Goal: Transaction & Acquisition: Book appointment/travel/reservation

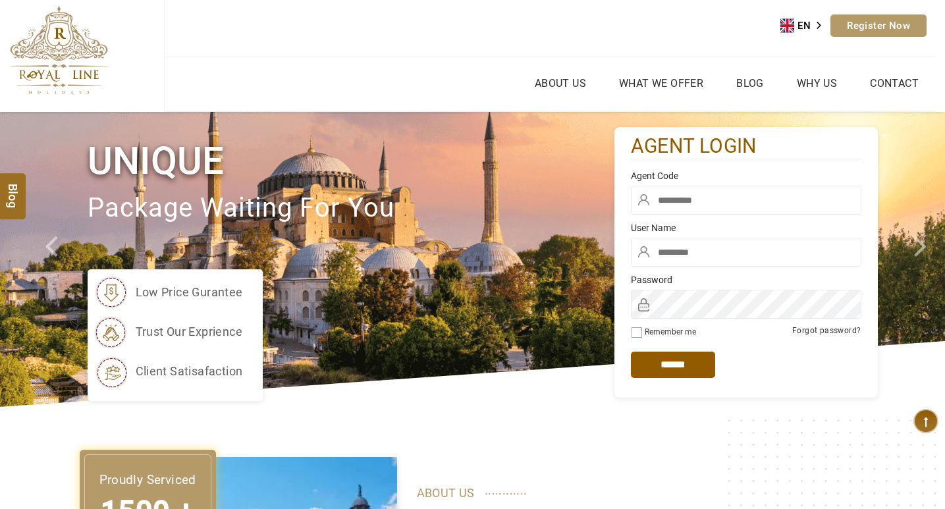
type input "*****"
click at [664, 208] on input "text" at bounding box center [746, 200] width 230 height 29
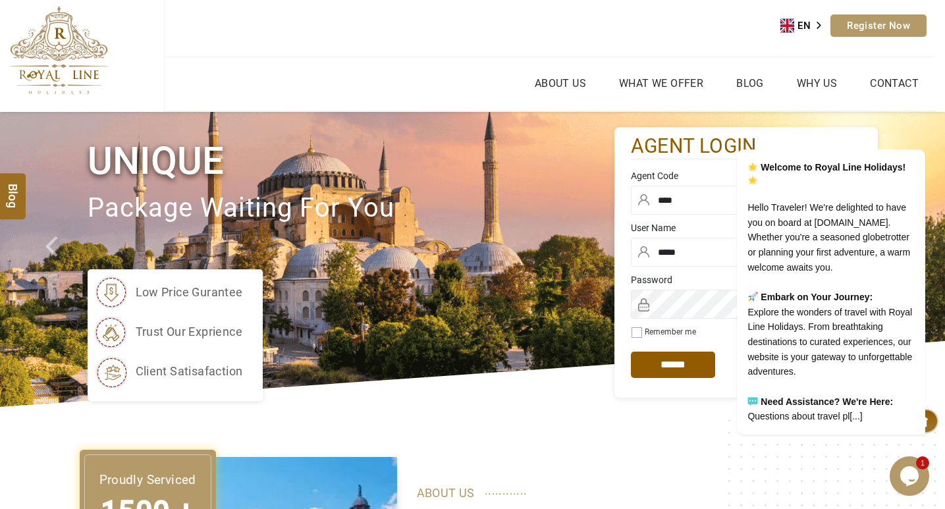
type input "****"
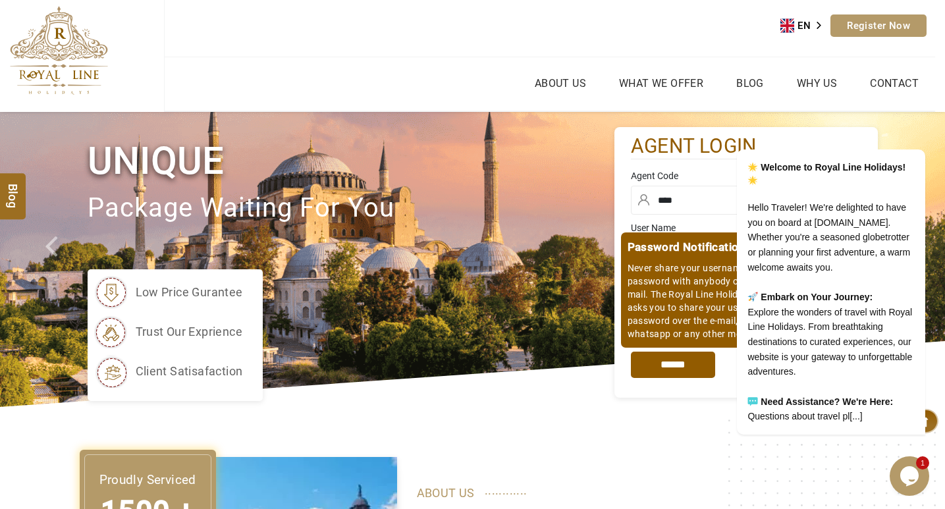
click at [691, 373] on input "*****" at bounding box center [673, 365] width 84 height 26
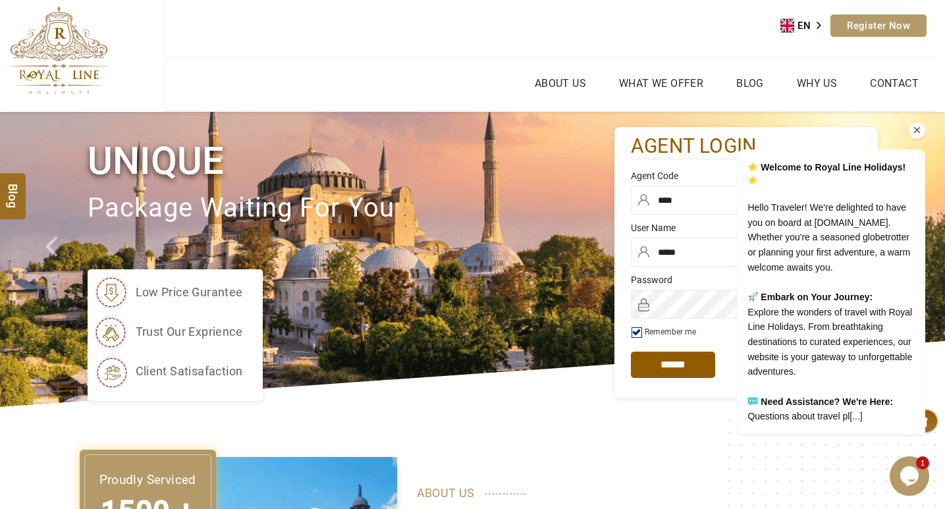
drag, startPoint x: 914, startPoint y: 116, endPoint x: 1607, endPoint y: 132, distance: 693.5
click at [914, 124] on icon "Chat attention grabber" at bounding box center [917, 130] width 12 height 12
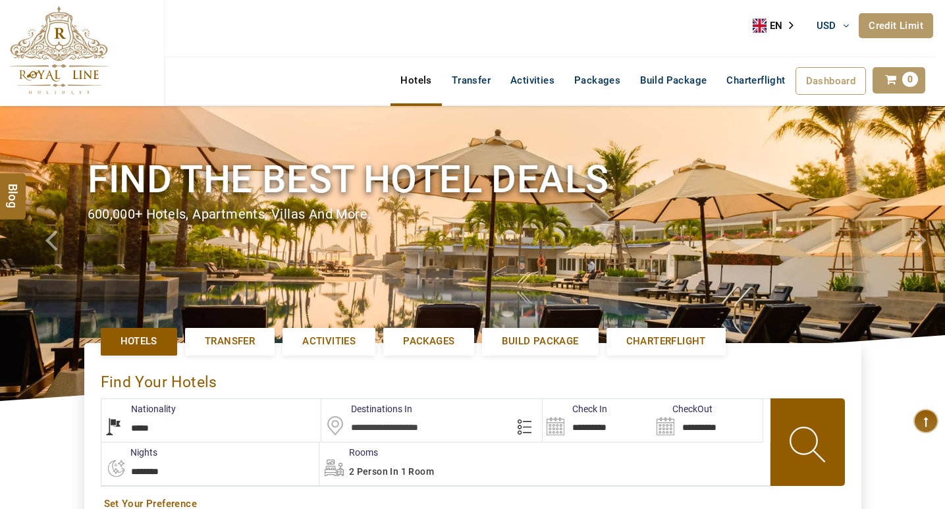
select select "*****"
click at [313, 338] on span "Activities" at bounding box center [328, 341] width 53 height 14
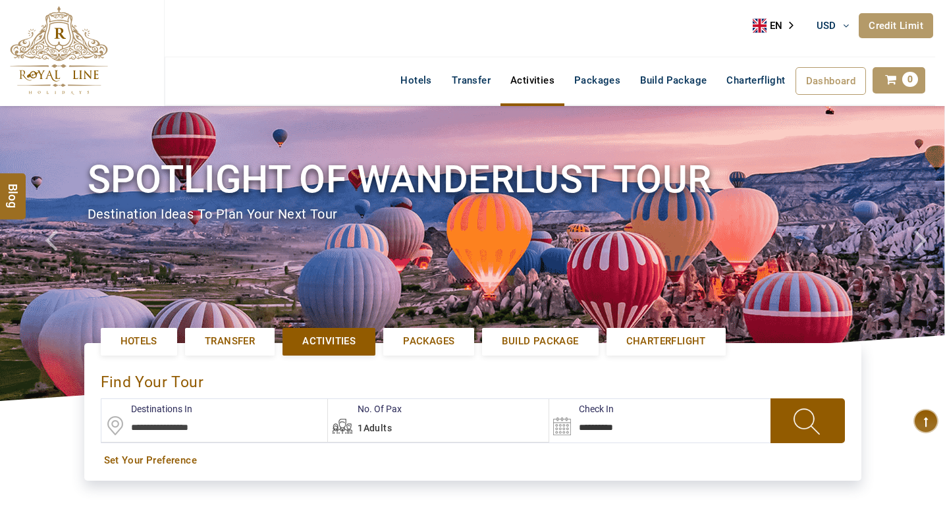
click at [218, 425] on input "text" at bounding box center [214, 420] width 226 height 43
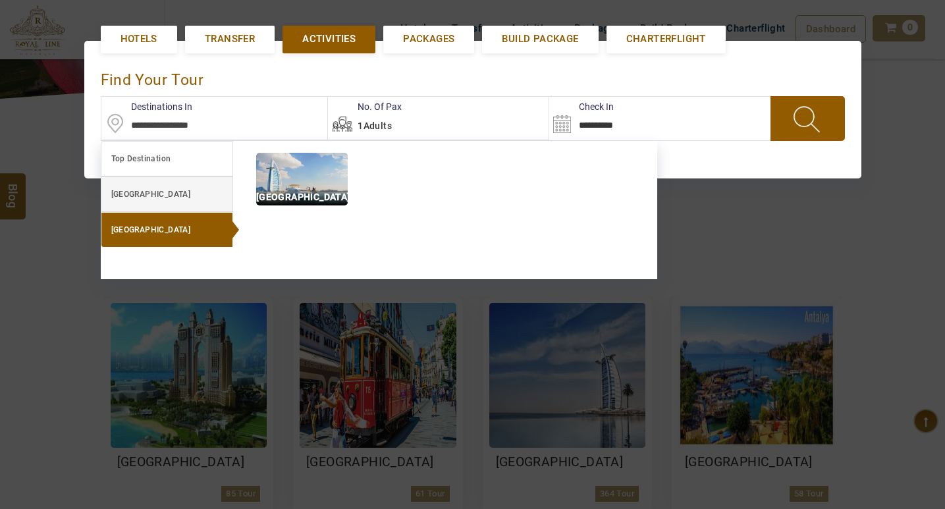
scroll to position [304, 0]
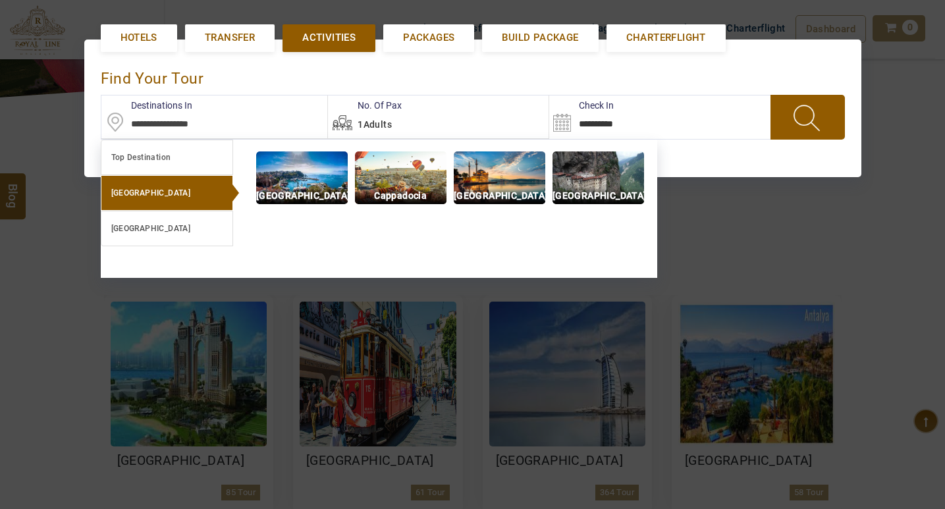
click at [510, 186] on img at bounding box center [500, 177] width 92 height 53
type input "**********"
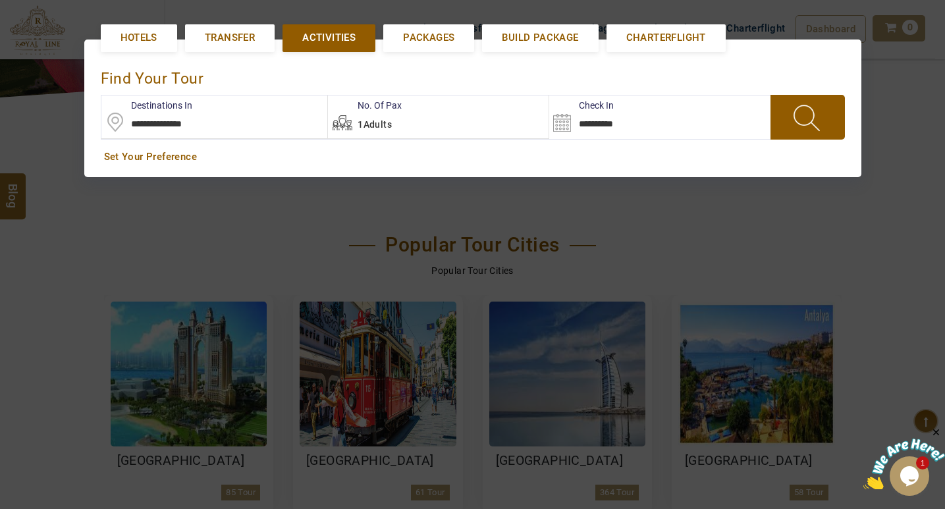
scroll to position [0, 0]
click at [786, 134] on span at bounding box center [807, 117] width 51 height 34
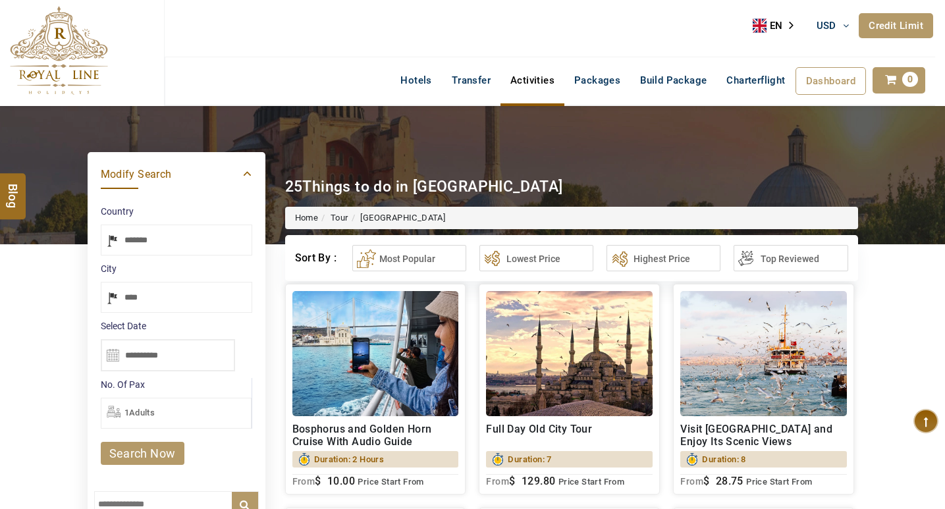
select select "*****"
type input "**********"
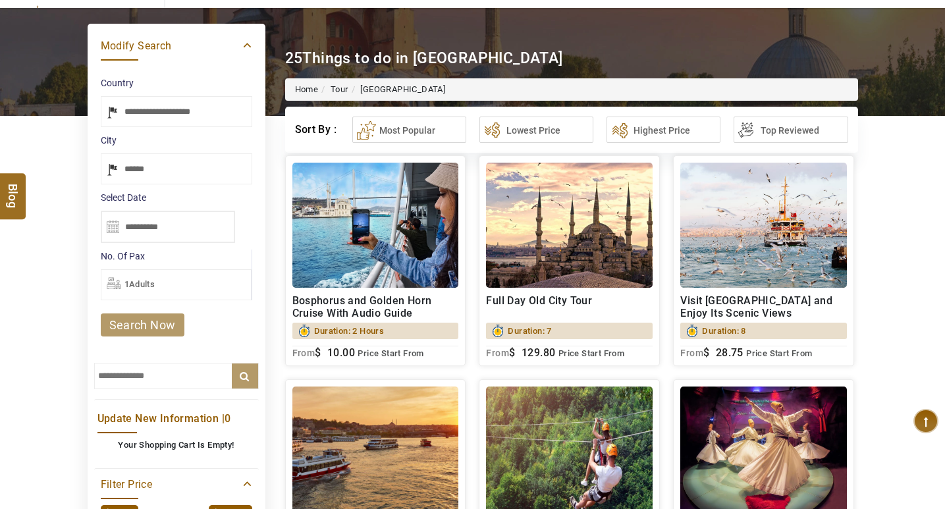
scroll to position [132, 0]
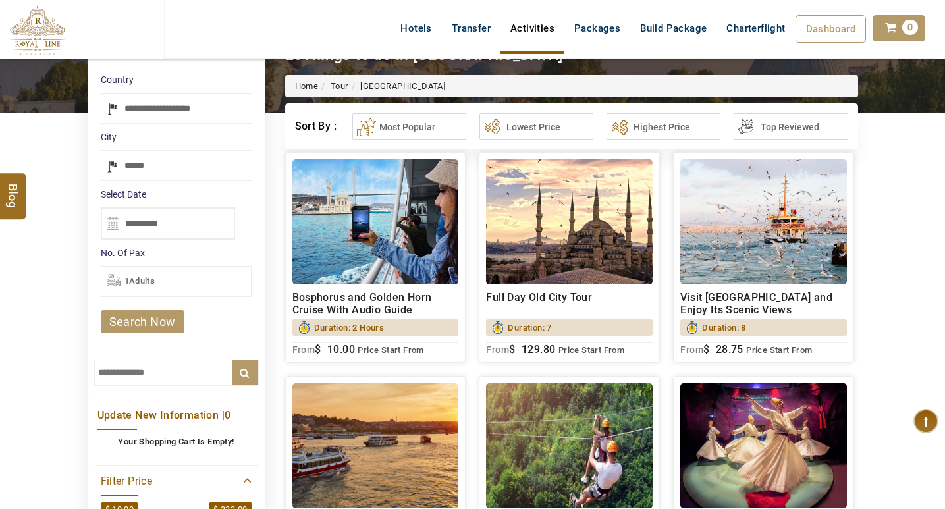
click at [547, 256] on img at bounding box center [569, 221] width 167 height 125
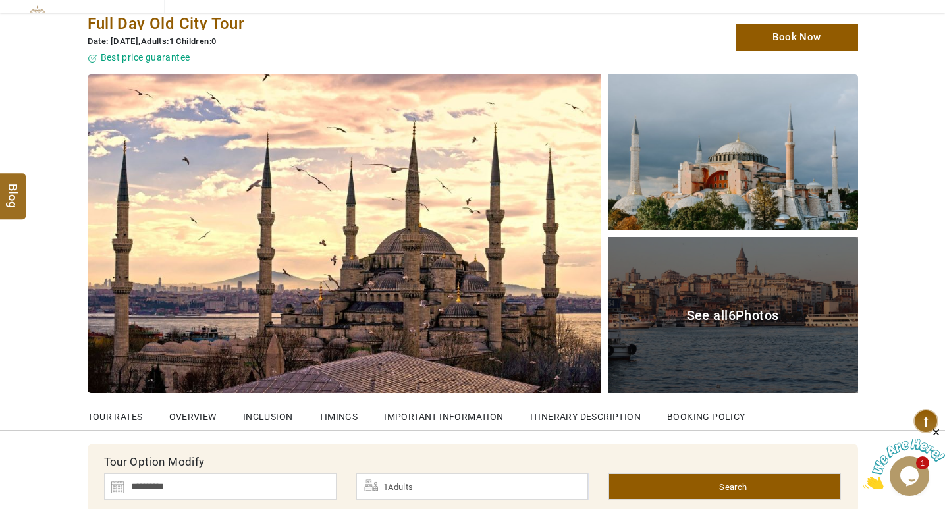
scroll to position [132, 0]
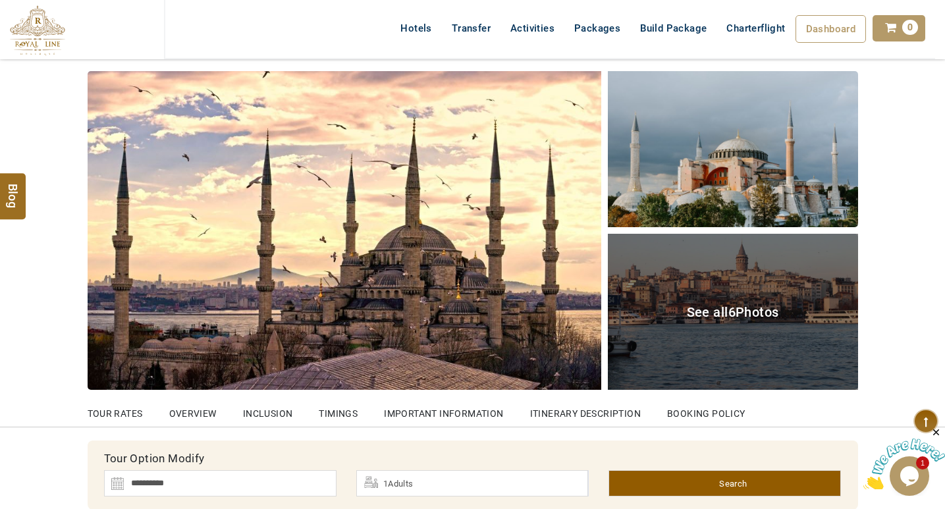
click at [725, 310] on span "See all 6 Photos" at bounding box center [733, 312] width 92 height 16
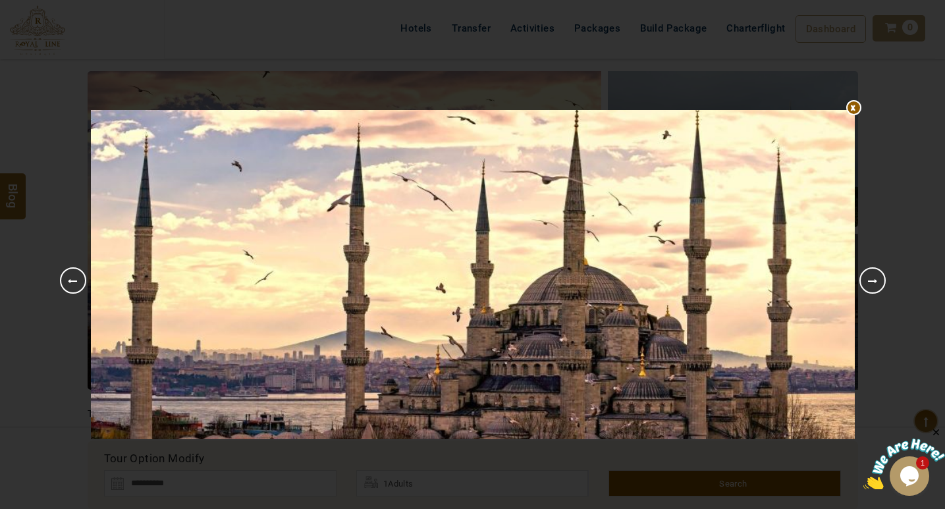
click at [868, 282] on link "Next" at bounding box center [872, 280] width 26 height 26
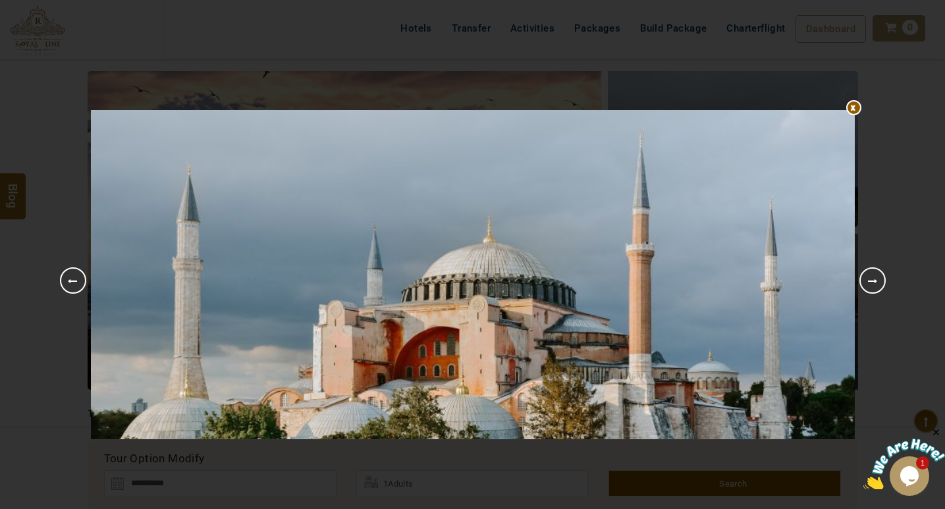
click at [868, 282] on link "Next" at bounding box center [872, 280] width 26 height 26
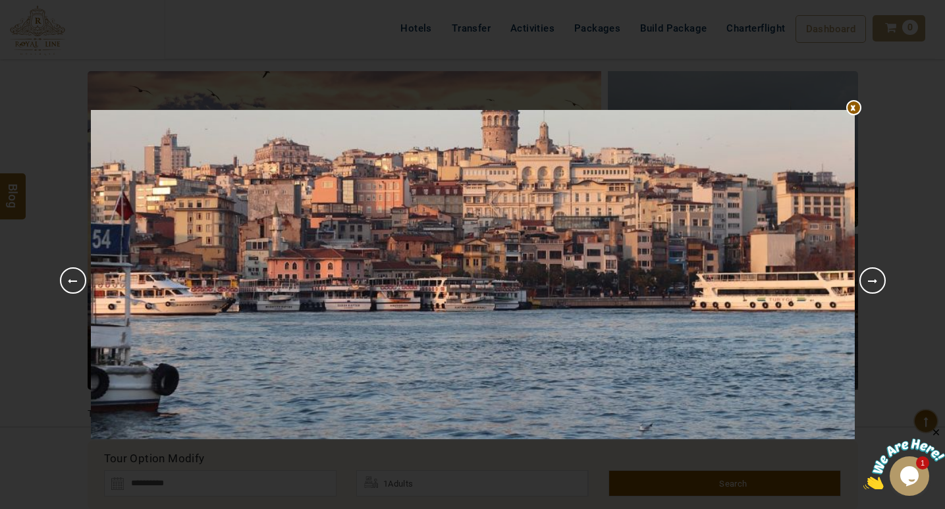
click at [868, 281] on link "Next" at bounding box center [872, 280] width 26 height 26
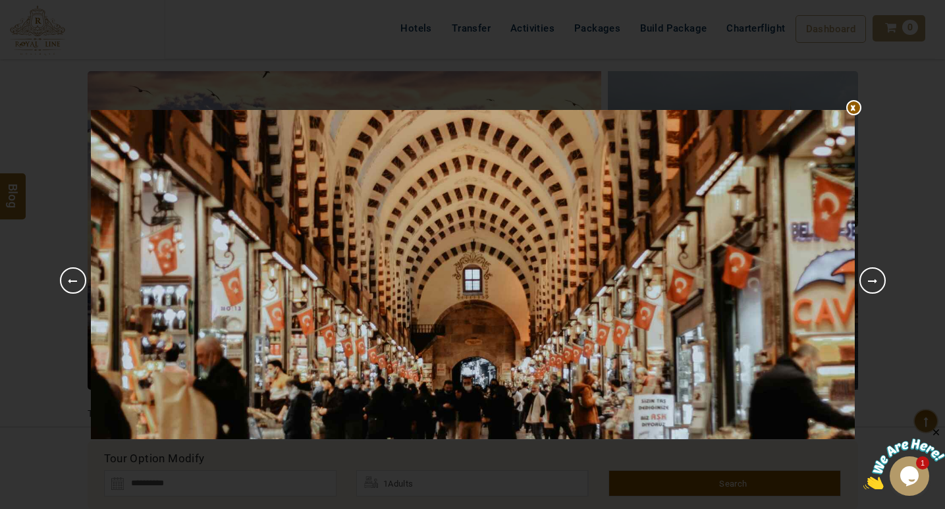
click at [851, 110] on div at bounding box center [473, 110] width 764 height 0
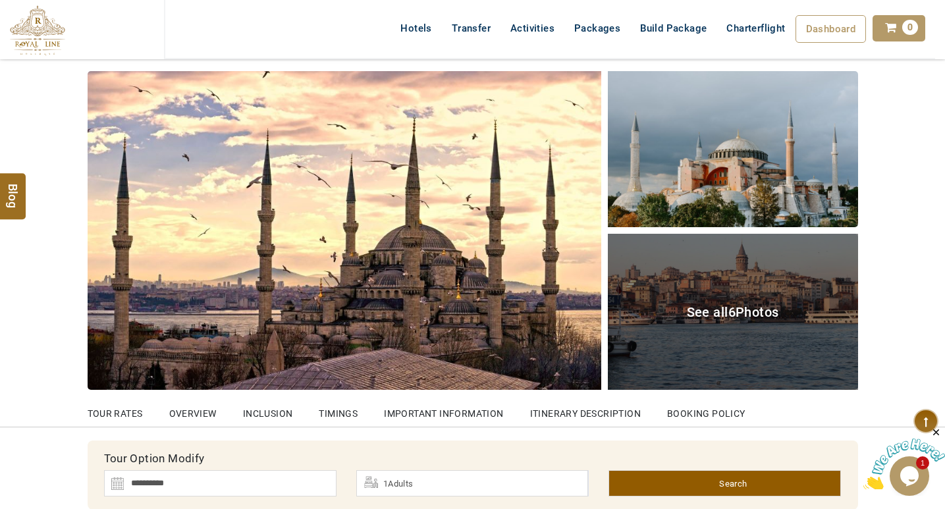
click at [725, 312] on span "See all 6 Photos" at bounding box center [733, 312] width 92 height 16
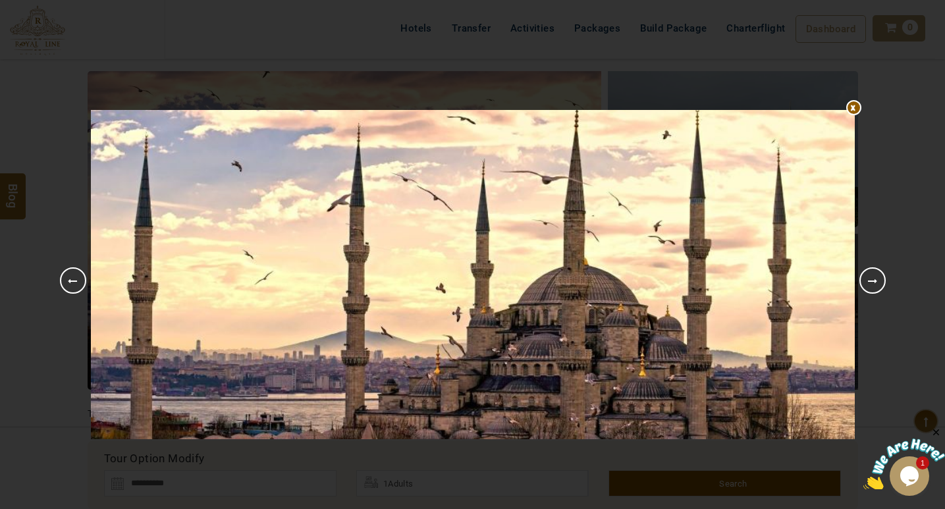
click at [879, 280] on link "Next" at bounding box center [872, 280] width 26 height 26
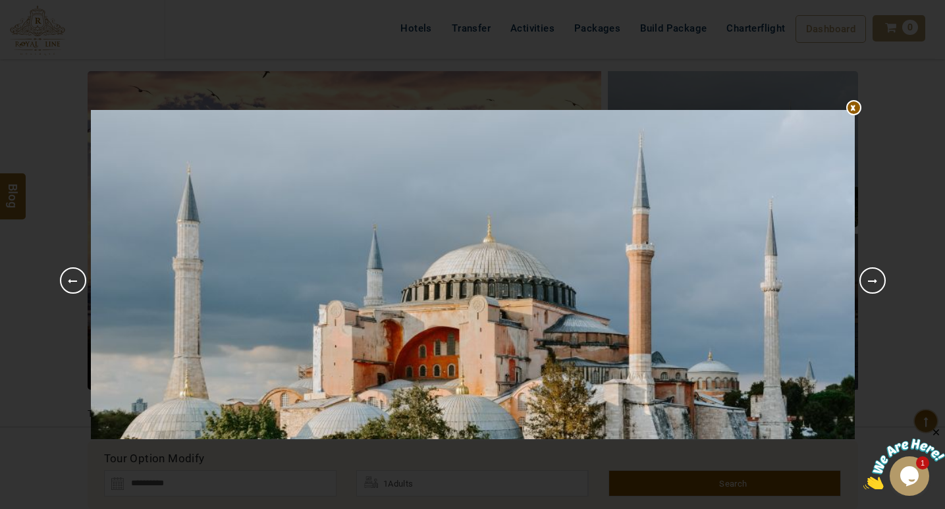
click at [879, 280] on link "Next" at bounding box center [872, 280] width 26 height 26
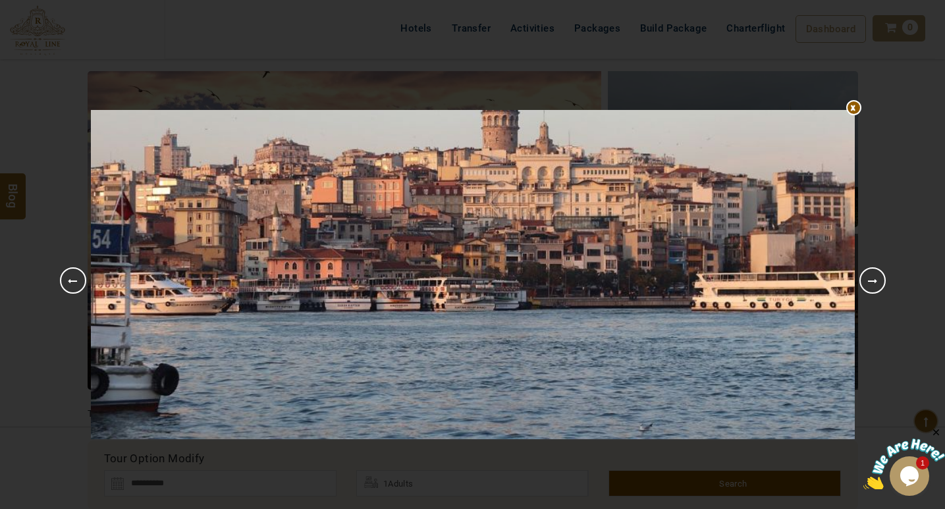
click at [879, 279] on link "Next" at bounding box center [872, 280] width 26 height 26
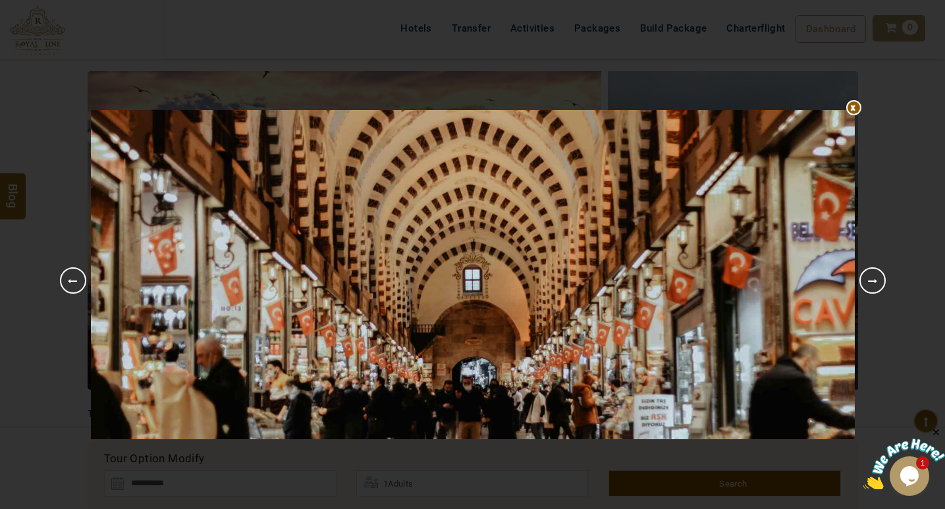
click at [879, 279] on link "Next" at bounding box center [872, 280] width 26 height 26
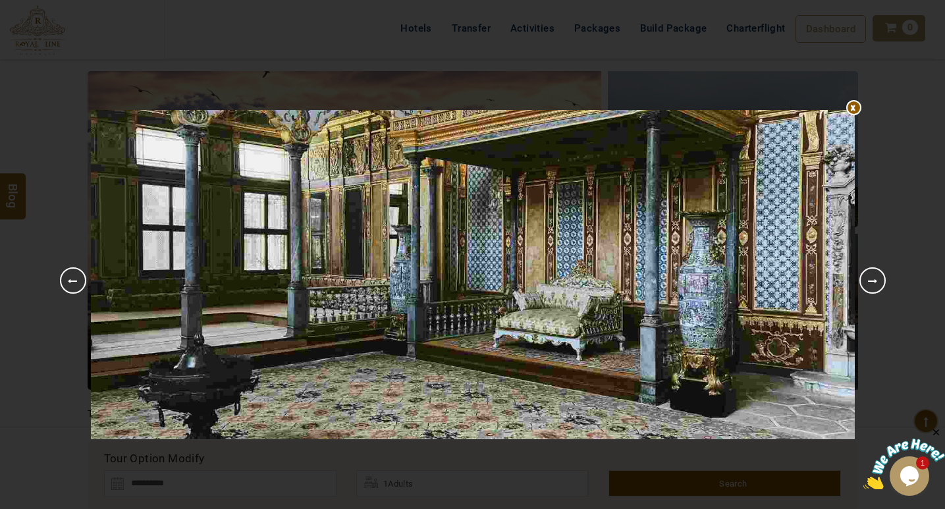
click at [879, 279] on link "Next" at bounding box center [872, 280] width 26 height 26
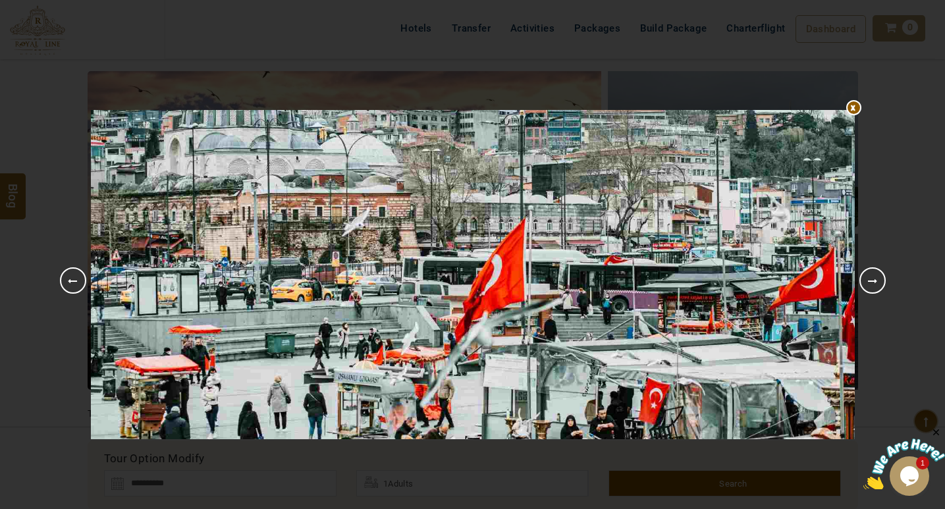
click at [879, 279] on link "Next" at bounding box center [872, 280] width 26 height 26
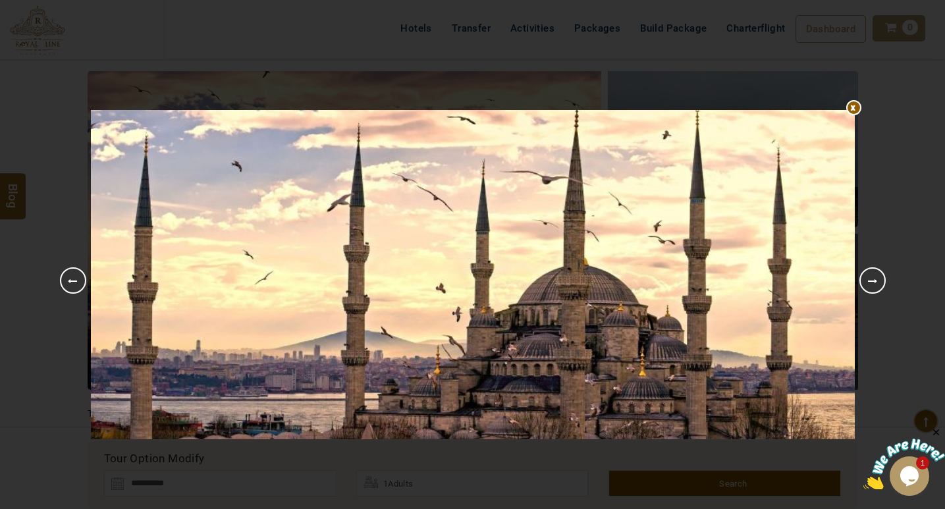
click at [879, 279] on link "Next" at bounding box center [872, 280] width 26 height 26
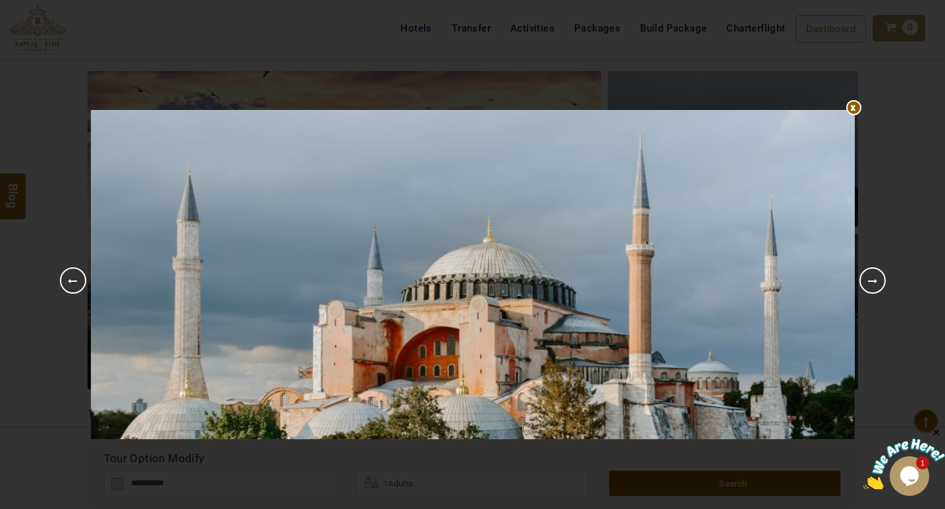
click at [855, 110] on div at bounding box center [473, 110] width 764 height 0
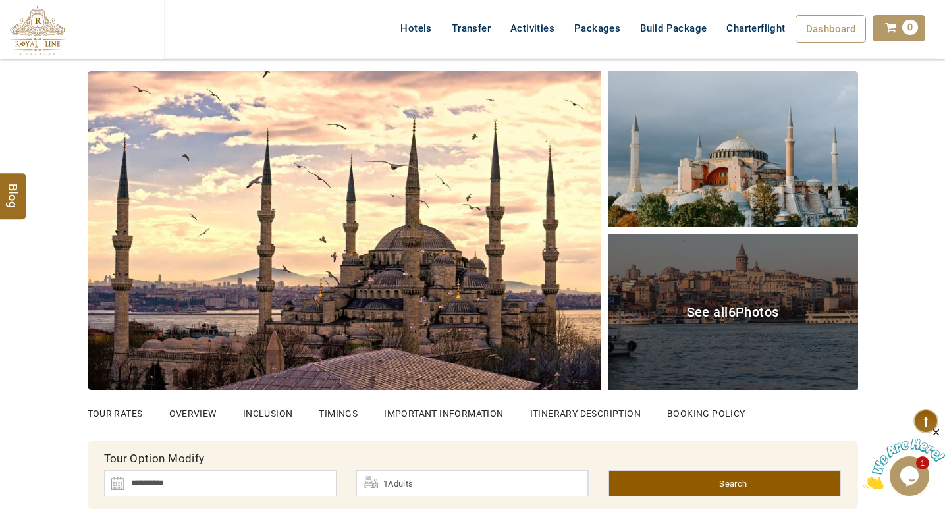
click at [724, 300] on div "See all 6 Photos" at bounding box center [733, 312] width 250 height 156
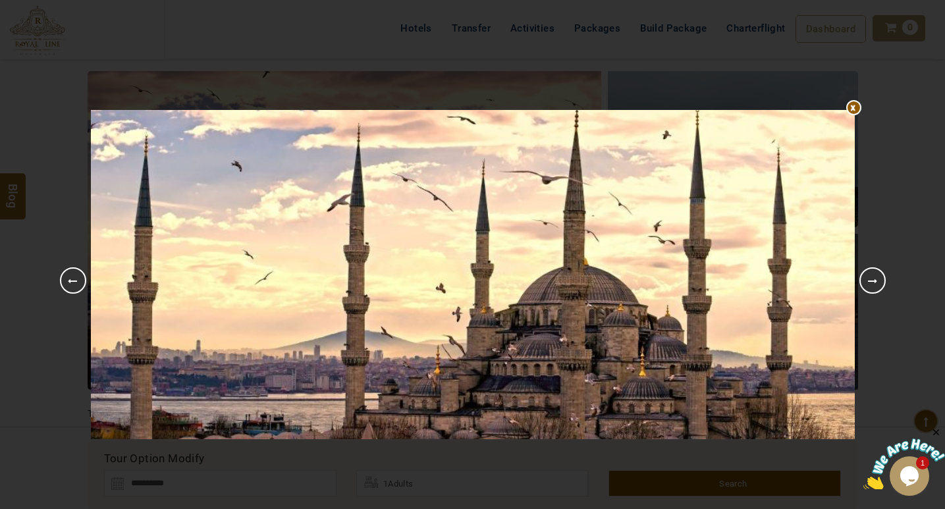
click at [884, 272] on li "Next" at bounding box center [872, 274] width 26 height 14
click at [868, 280] on link "Next" at bounding box center [872, 280] width 26 height 26
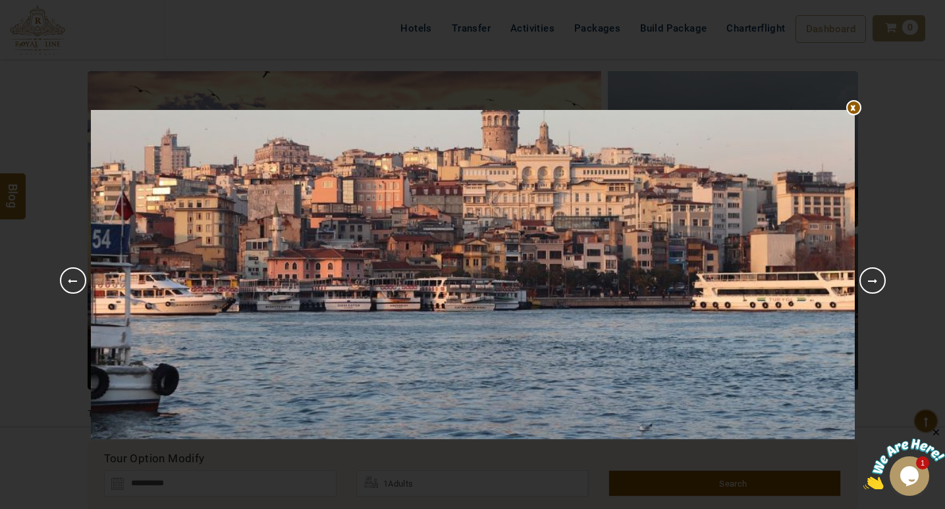
click at [868, 280] on link "Next" at bounding box center [872, 280] width 26 height 26
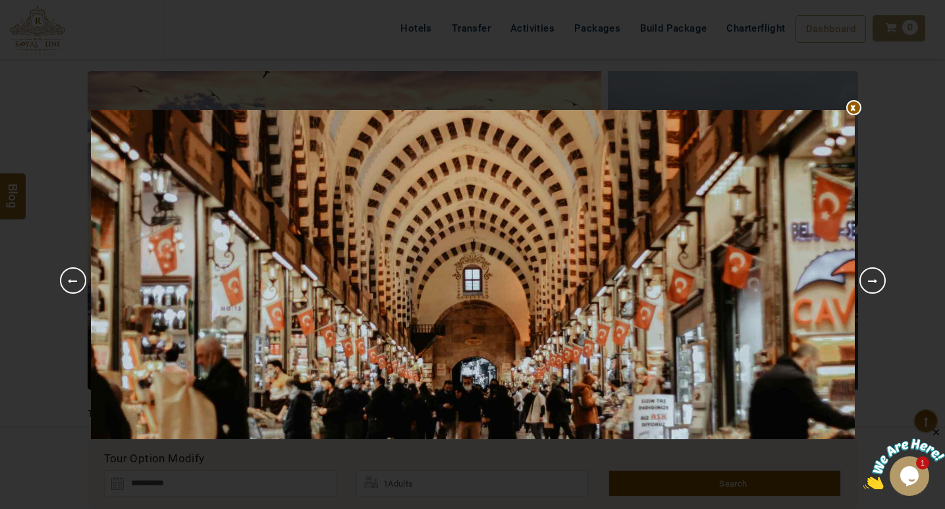
click at [868, 280] on link "Next" at bounding box center [872, 280] width 26 height 26
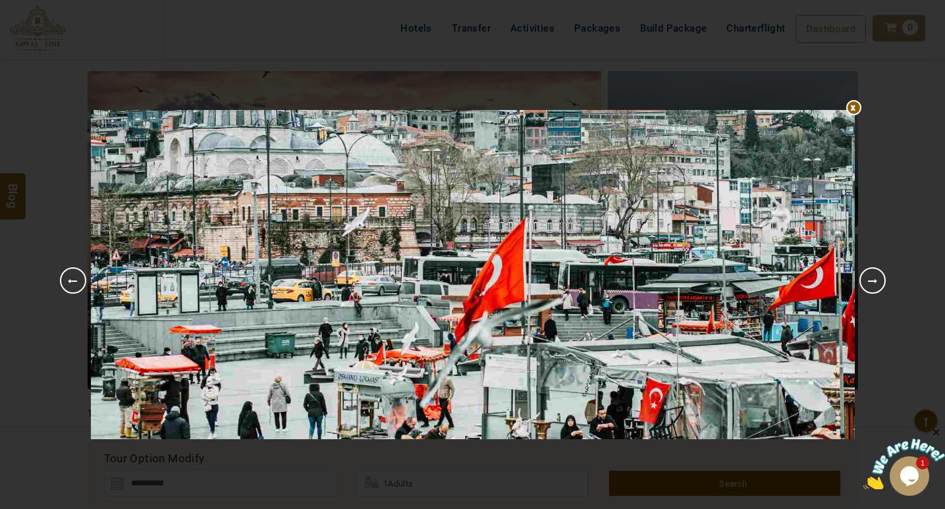
click at [847, 110] on div at bounding box center [473, 110] width 764 height 0
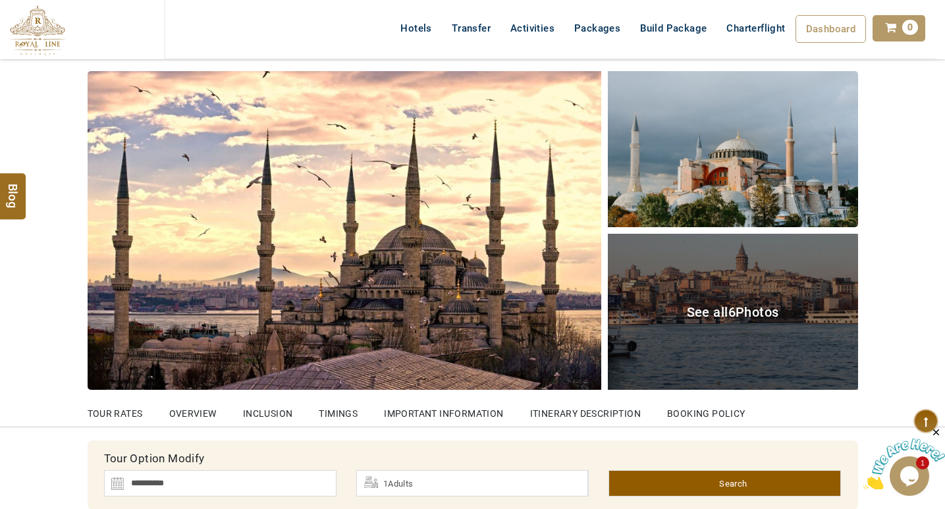
click at [703, 313] on span "See all 6 Photos" at bounding box center [733, 312] width 92 height 16
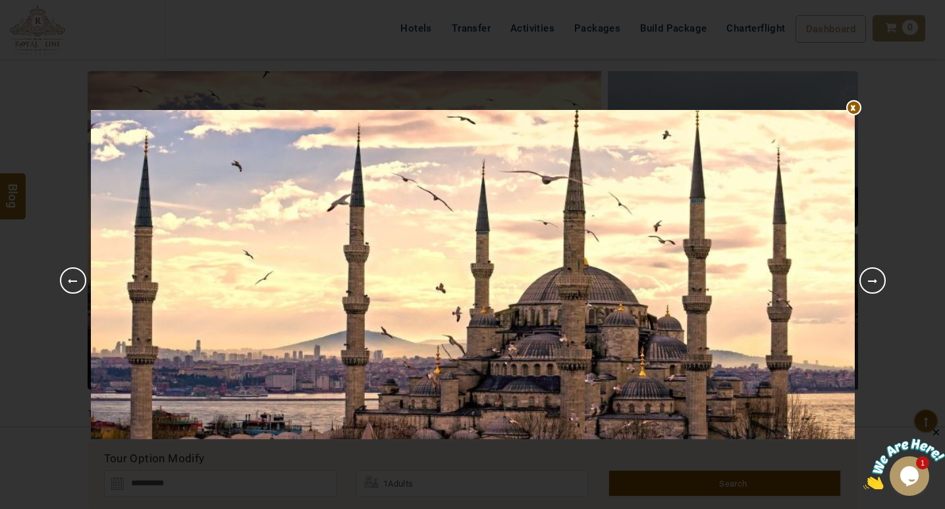
click at [873, 273] on link "Next" at bounding box center [872, 280] width 26 height 26
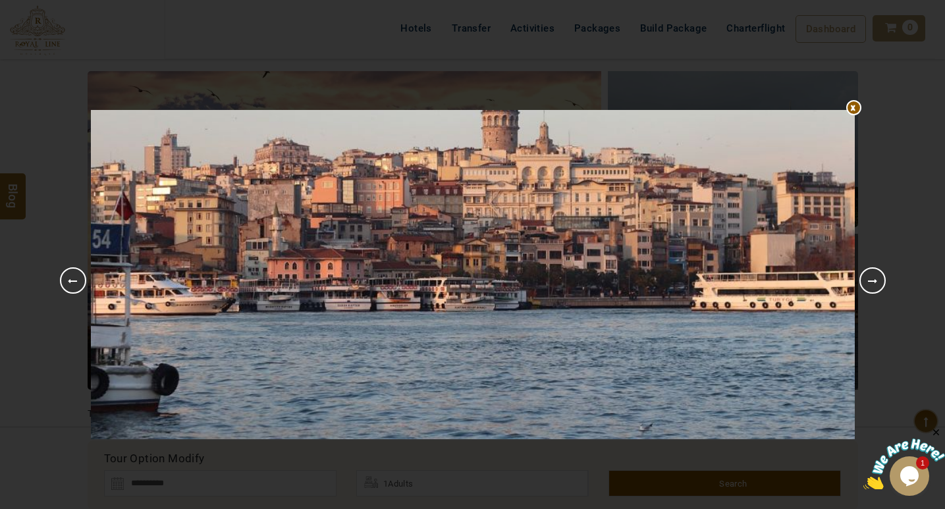
click at [873, 273] on link "Next" at bounding box center [872, 280] width 26 height 26
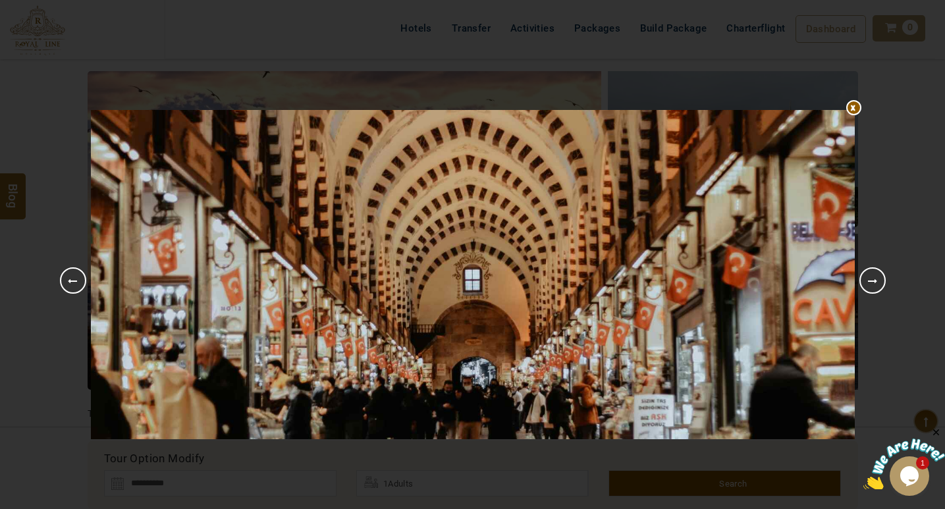
click at [873, 273] on link "Next" at bounding box center [872, 280] width 26 height 26
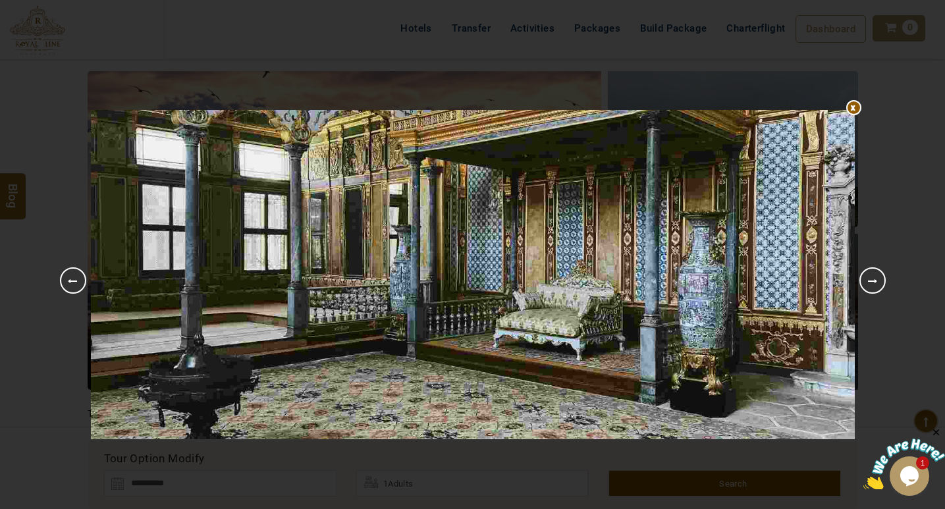
click at [854, 110] on div at bounding box center [473, 110] width 764 height 0
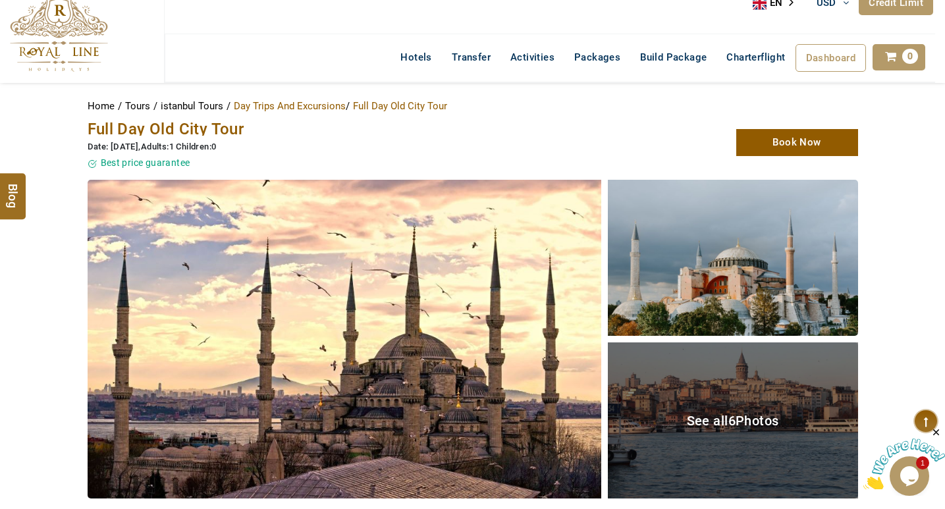
scroll to position [0, 0]
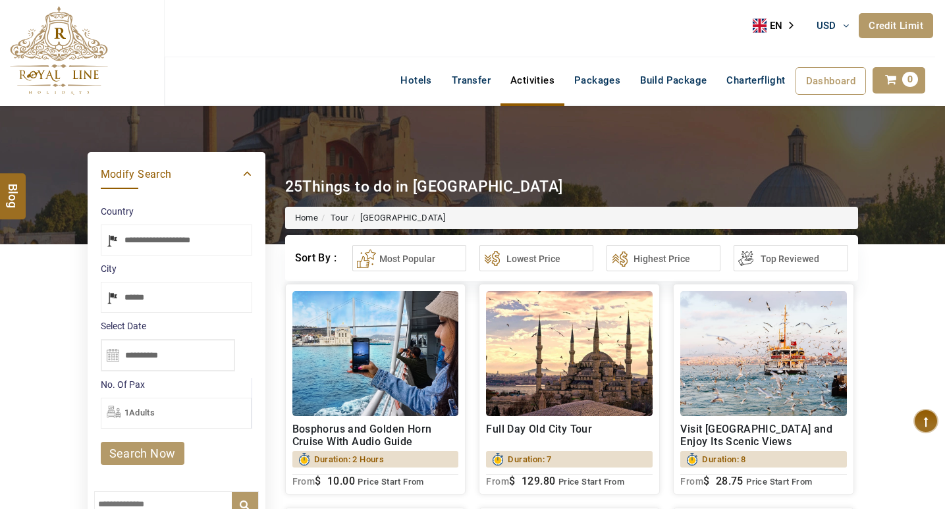
select select "*****"
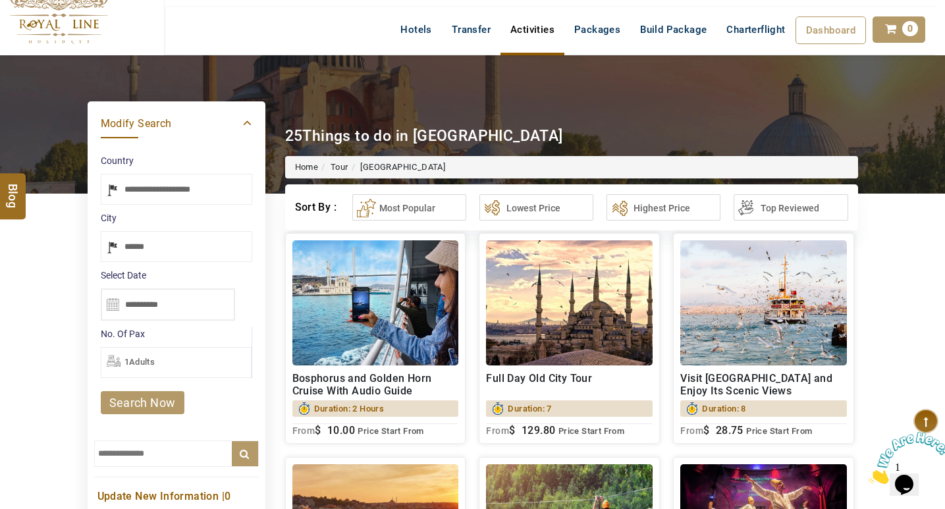
scroll to position [66, 0]
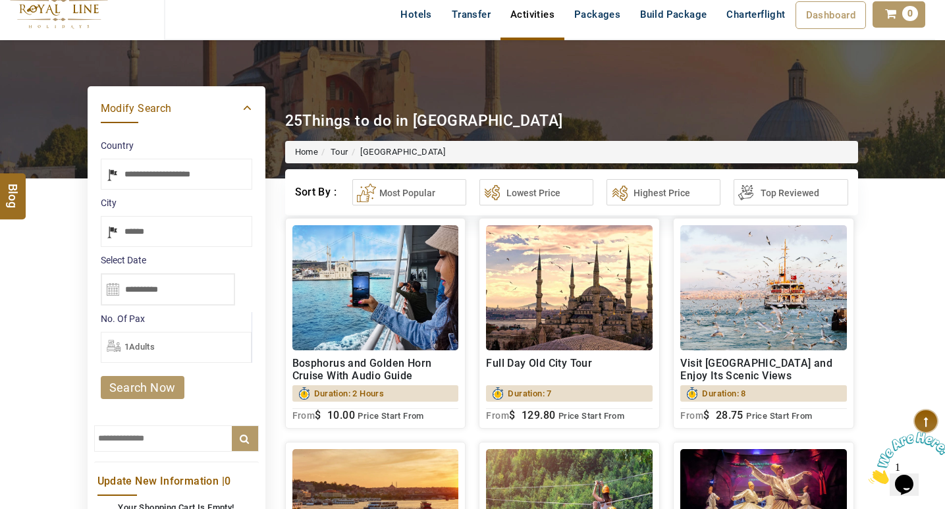
click at [132, 429] on input "text" at bounding box center [176, 438] width 165 height 26
click at [534, 361] on h2 "Full Day Old City Tour" at bounding box center [569, 369] width 167 height 25
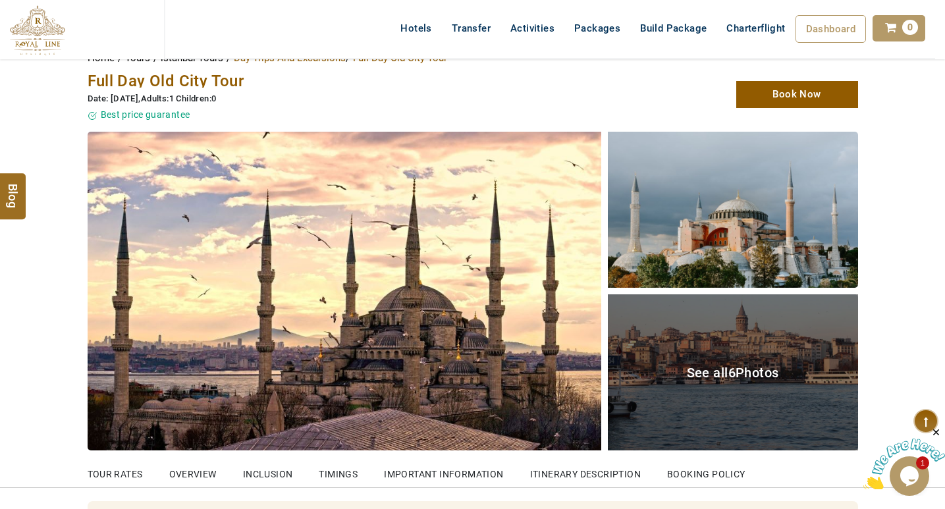
scroll to position [66, 0]
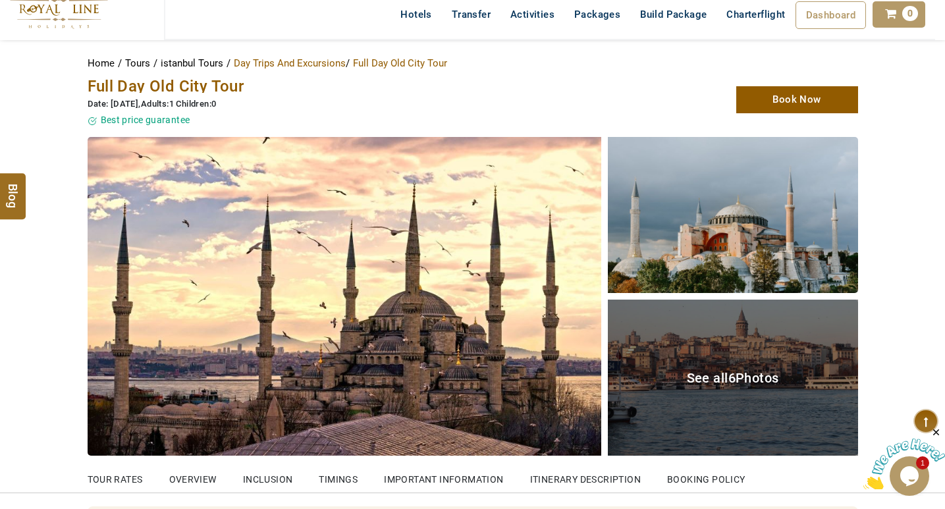
click at [749, 369] on div "See all 6 Photos" at bounding box center [733, 378] width 250 height 156
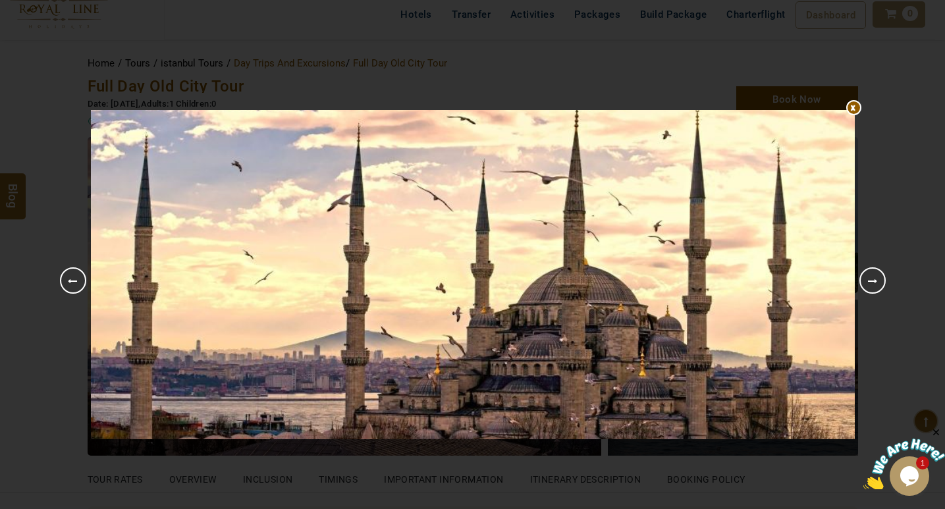
click at [866, 274] on link "Next" at bounding box center [872, 280] width 26 height 26
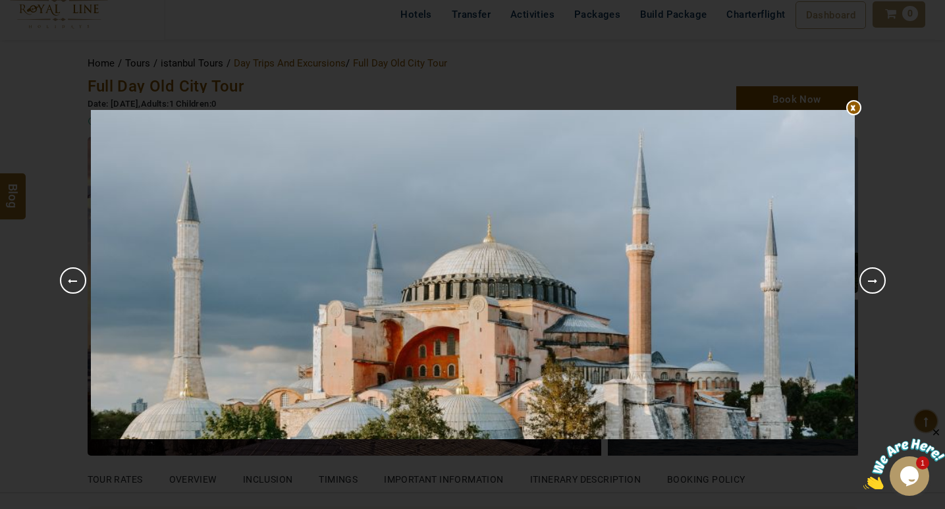
click at [868, 277] on link "Next" at bounding box center [872, 280] width 26 height 26
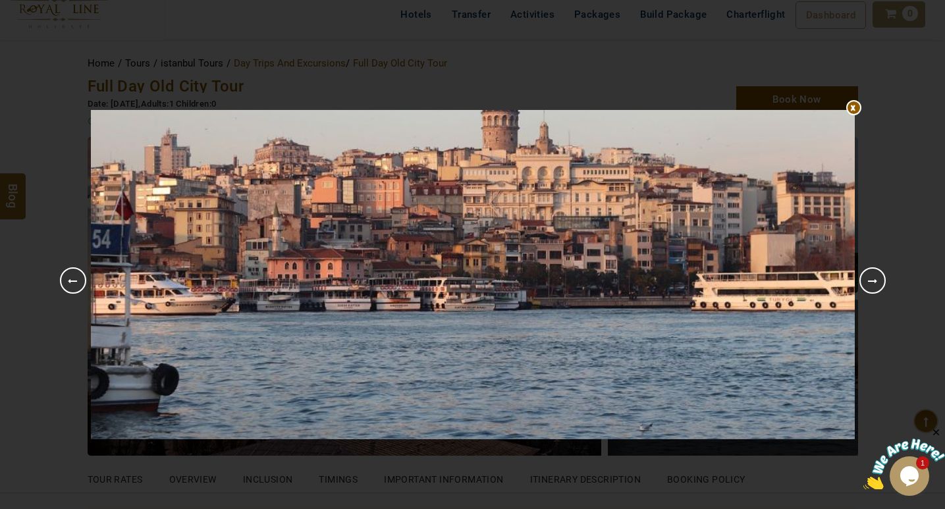
click at [868, 276] on link "Next" at bounding box center [872, 280] width 26 height 26
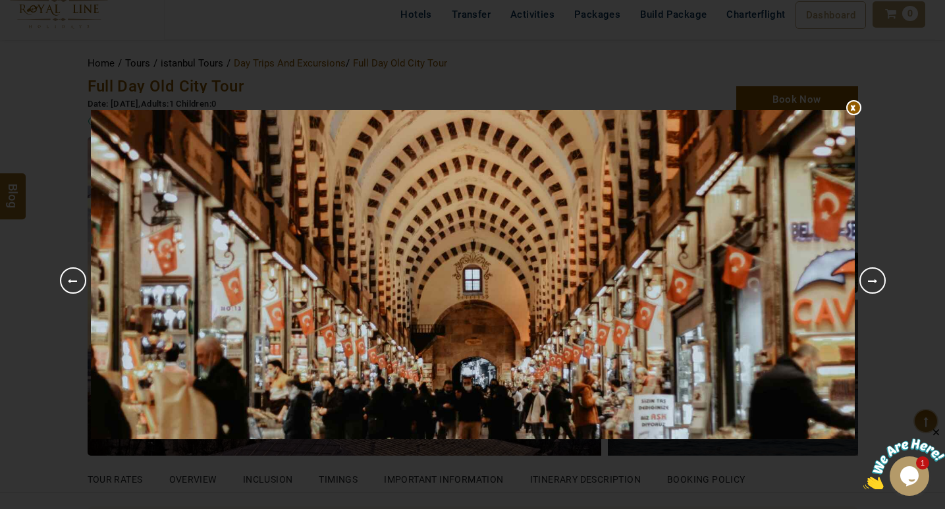
click at [868, 276] on link "Next" at bounding box center [872, 280] width 26 height 26
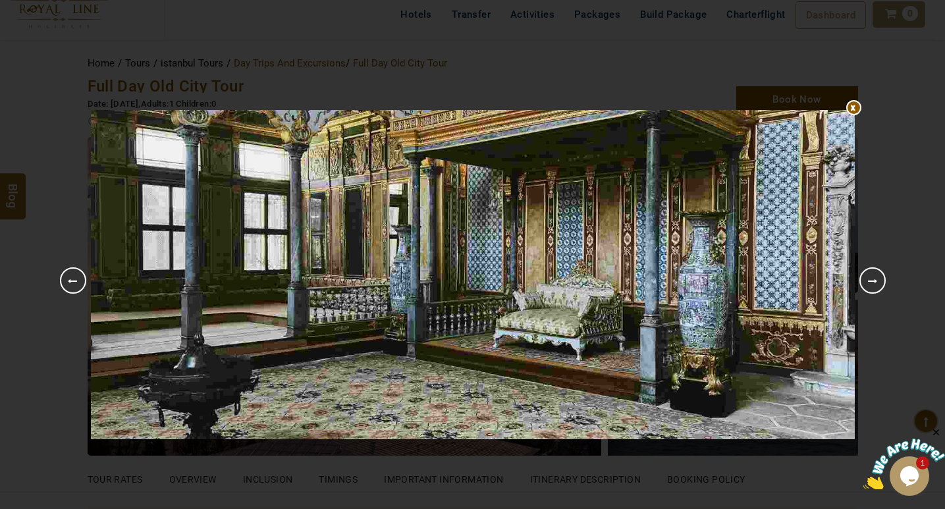
click at [868, 275] on link "Next" at bounding box center [872, 280] width 26 height 26
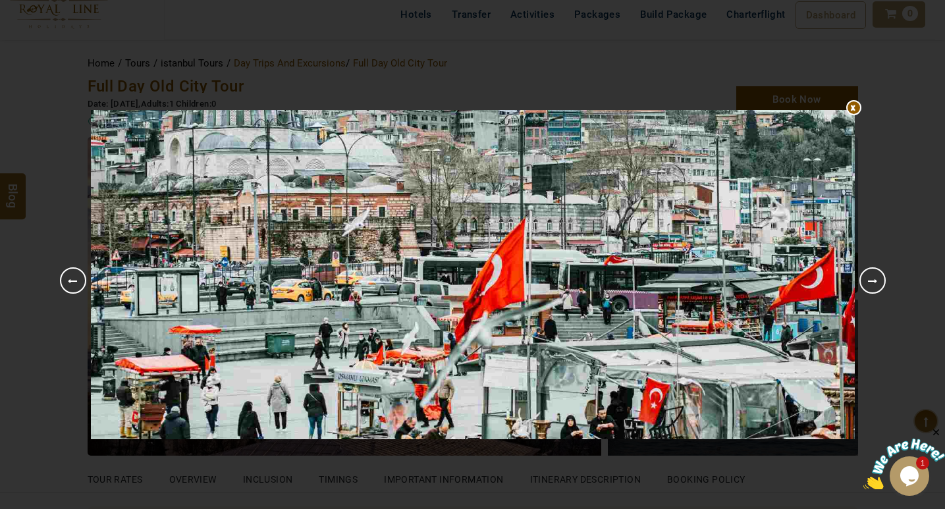
click at [868, 275] on link "Next" at bounding box center [872, 280] width 26 height 26
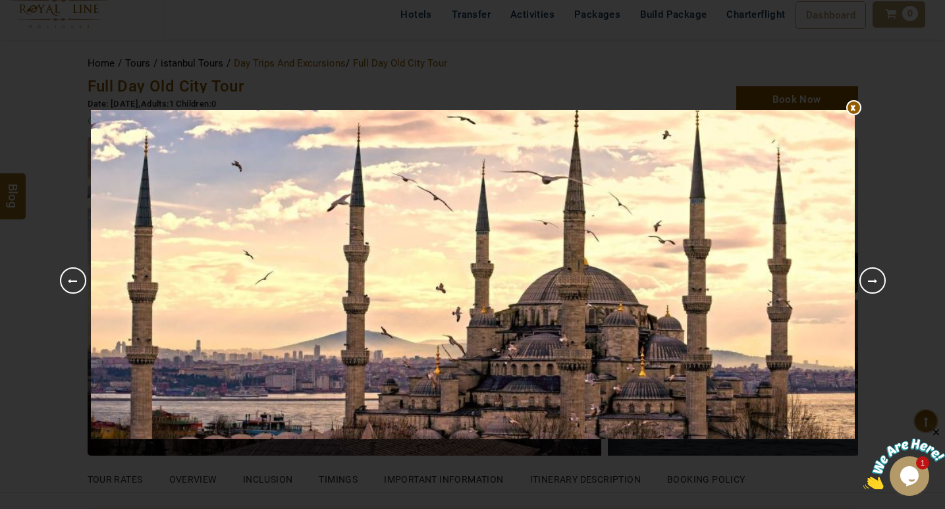
click at [855, 110] on div at bounding box center [473, 110] width 764 height 0
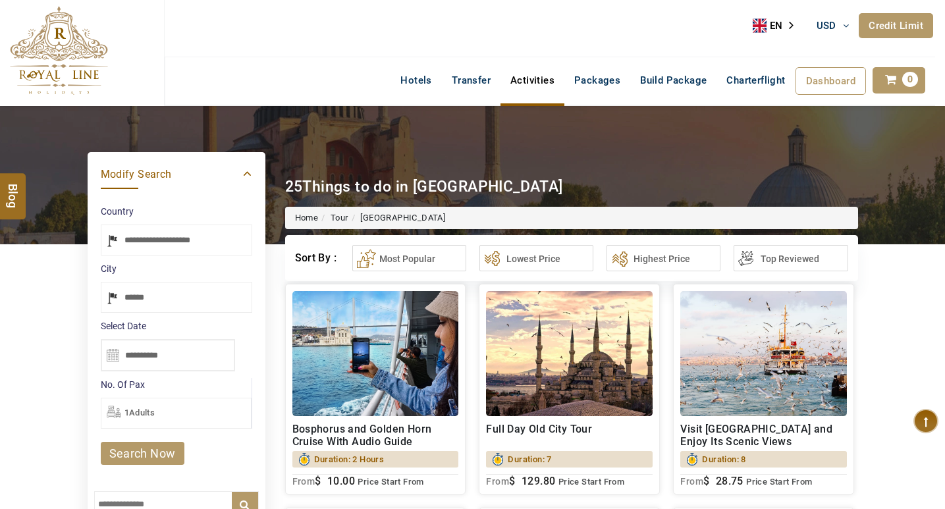
select select "*****"
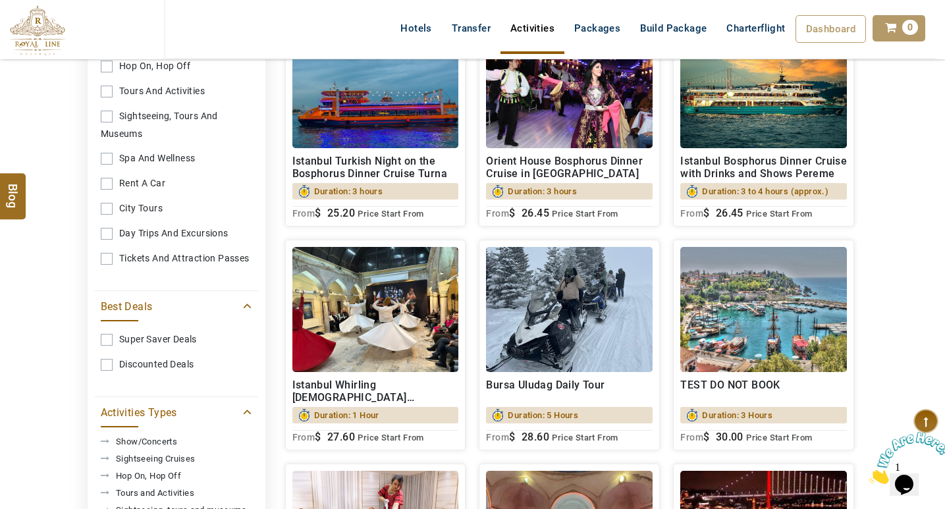
scroll to position [724, 0]
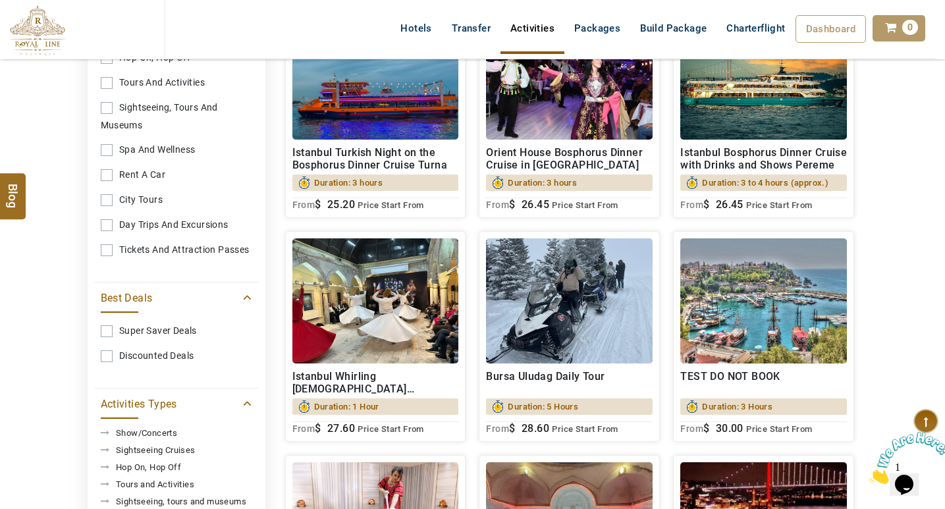
click at [720, 373] on h2 "TEST DO NOT BOOK" at bounding box center [763, 382] width 167 height 25
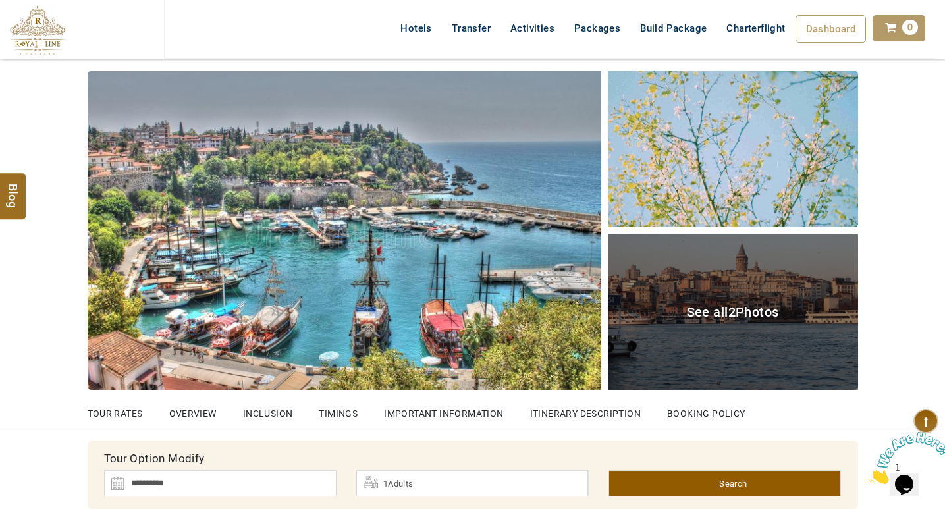
click at [735, 309] on span "See all 2 Photos" at bounding box center [733, 312] width 92 height 16
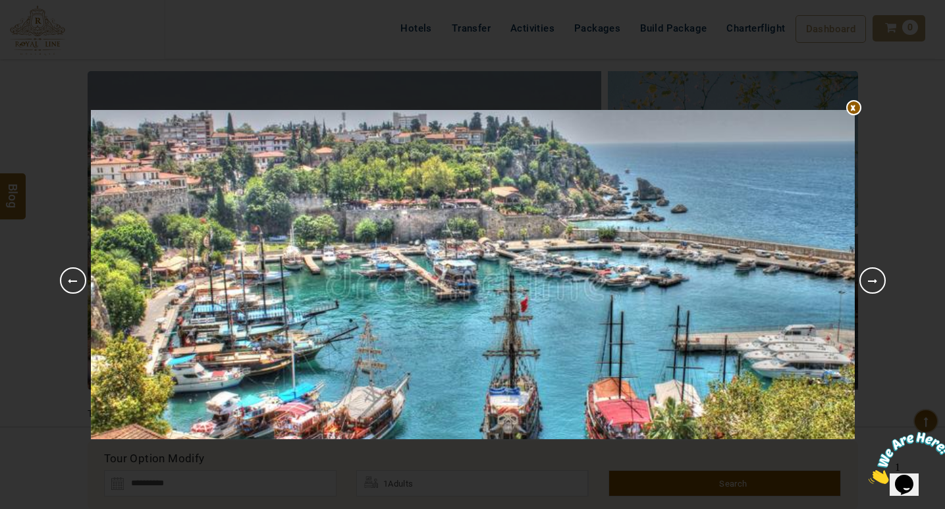
click at [875, 277] on link "Next" at bounding box center [872, 280] width 26 height 26
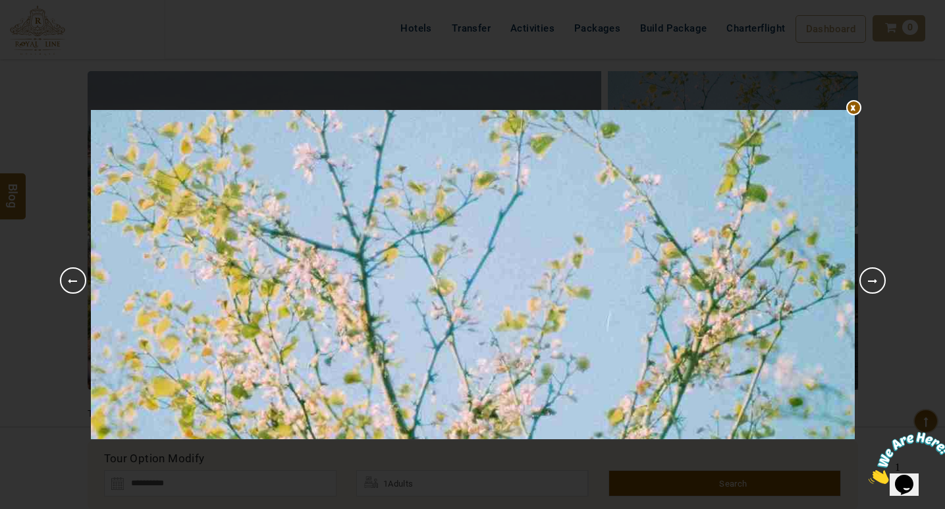
click at [855, 110] on div at bounding box center [473, 110] width 764 height 0
